Goal: Task Accomplishment & Management: Manage account settings

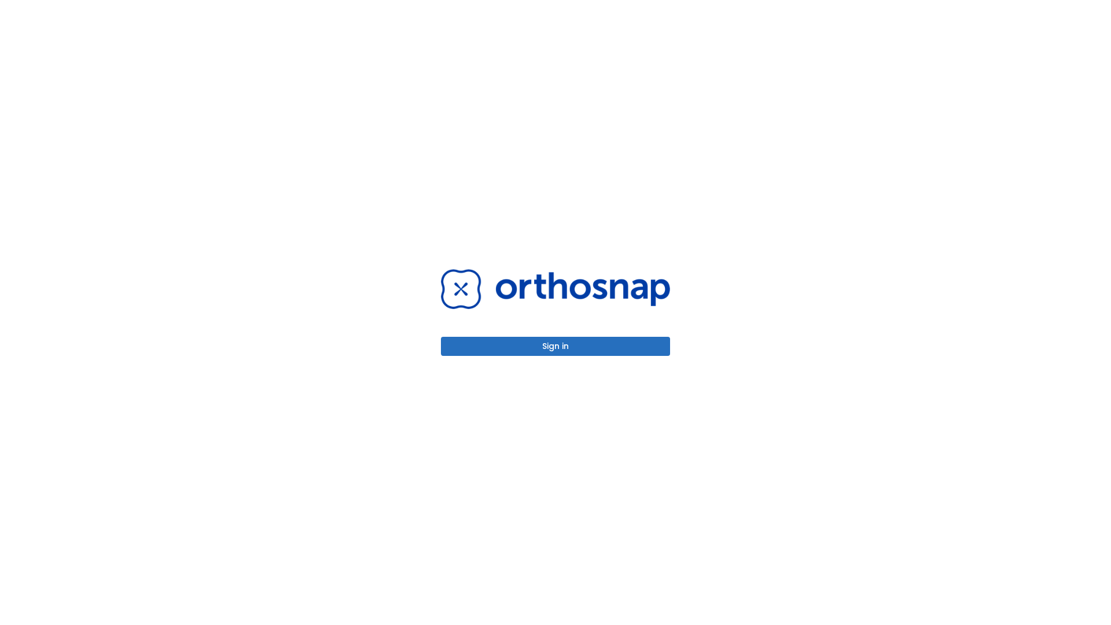
click at [555, 346] on button "Sign in" at bounding box center [555, 346] width 229 height 19
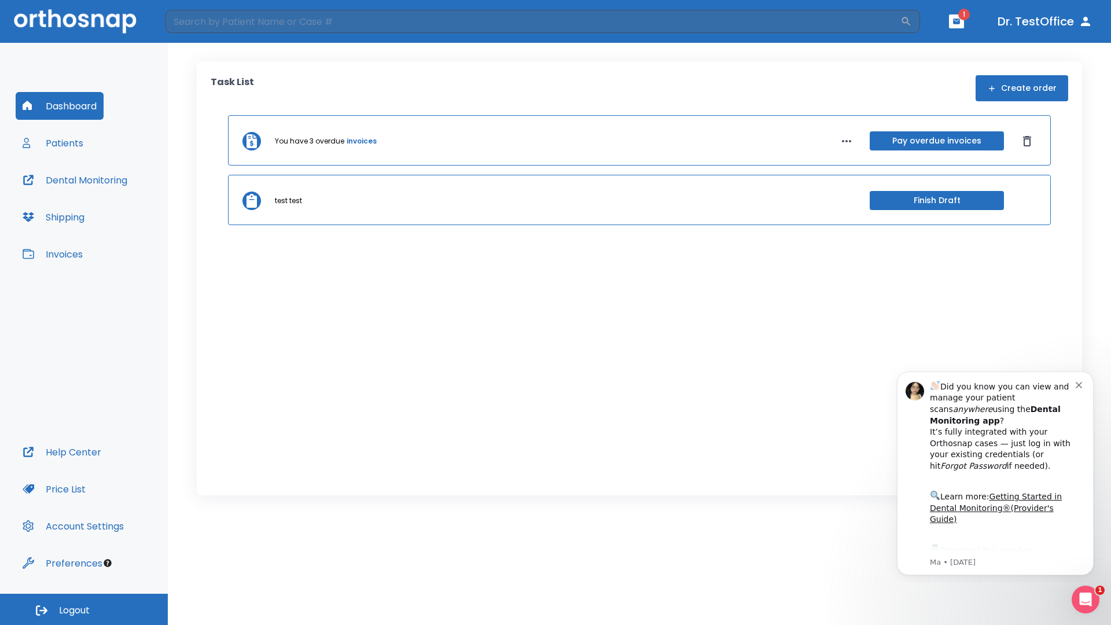
click at [84, 609] on span "Logout" at bounding box center [74, 610] width 31 height 13
